Goal: Obtain resource: Download file/media

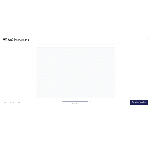
scroll to position [1094, 0]
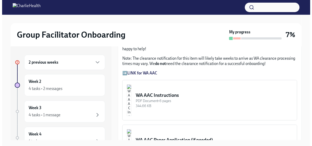
scroll to position [448, 0]
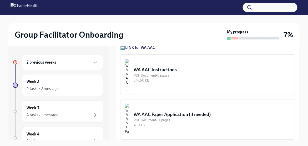
click at [168, 78] on div "344.66 KB" at bounding box center [212, 80] width 157 height 5
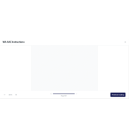
scroll to position [1106, 0]
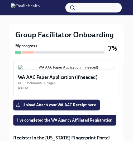
scroll to position [606, 0]
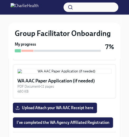
click at [49, 36] on img "button" at bounding box center [64, 33] width 94 height 5
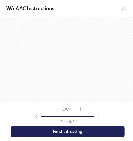
scroll to position [1158, 0]
